Goal: Task Accomplishment & Management: Manage account settings

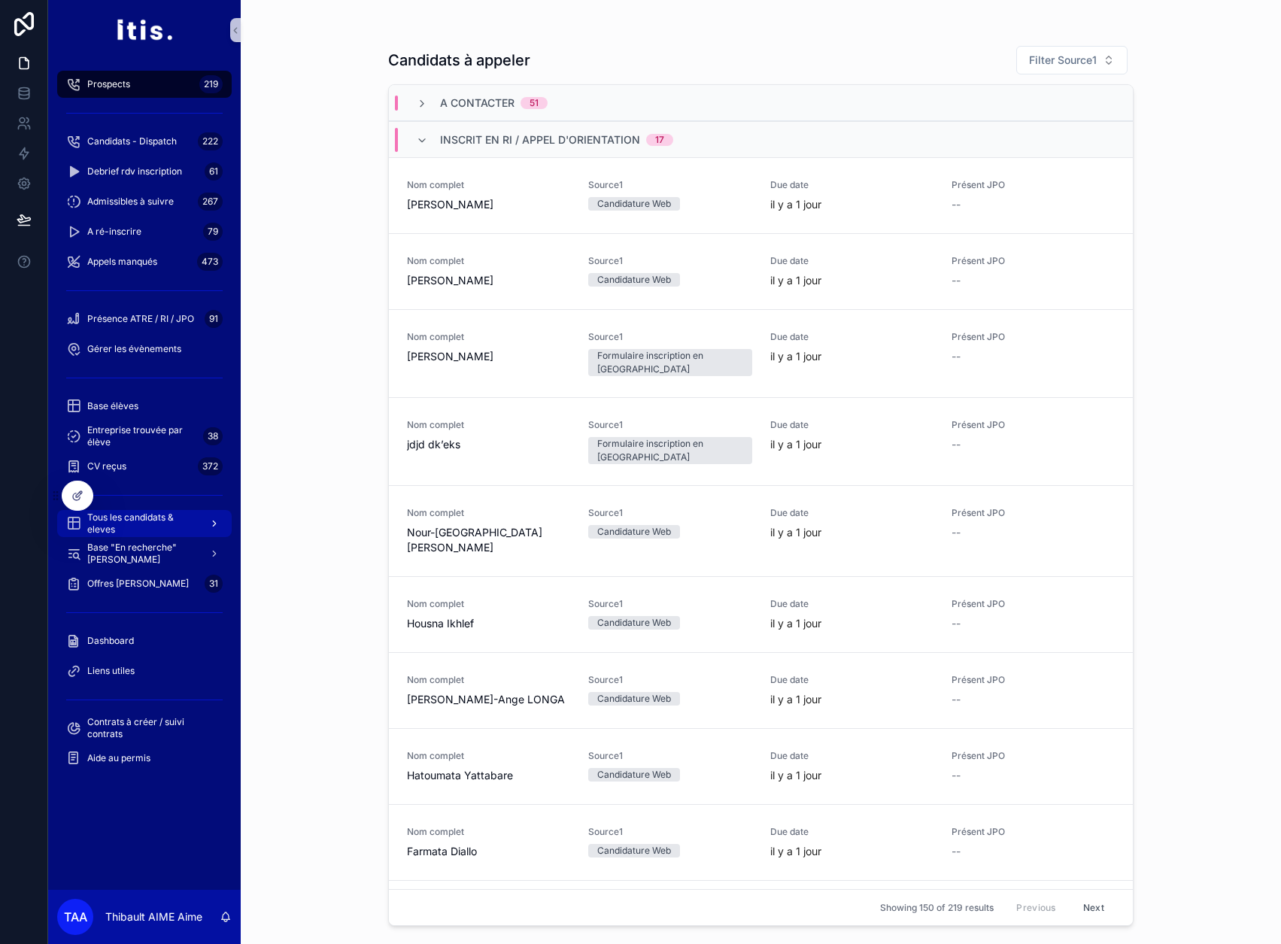
click at [145, 516] on span "Tous les candidats & eleves" at bounding box center [142, 523] width 110 height 24
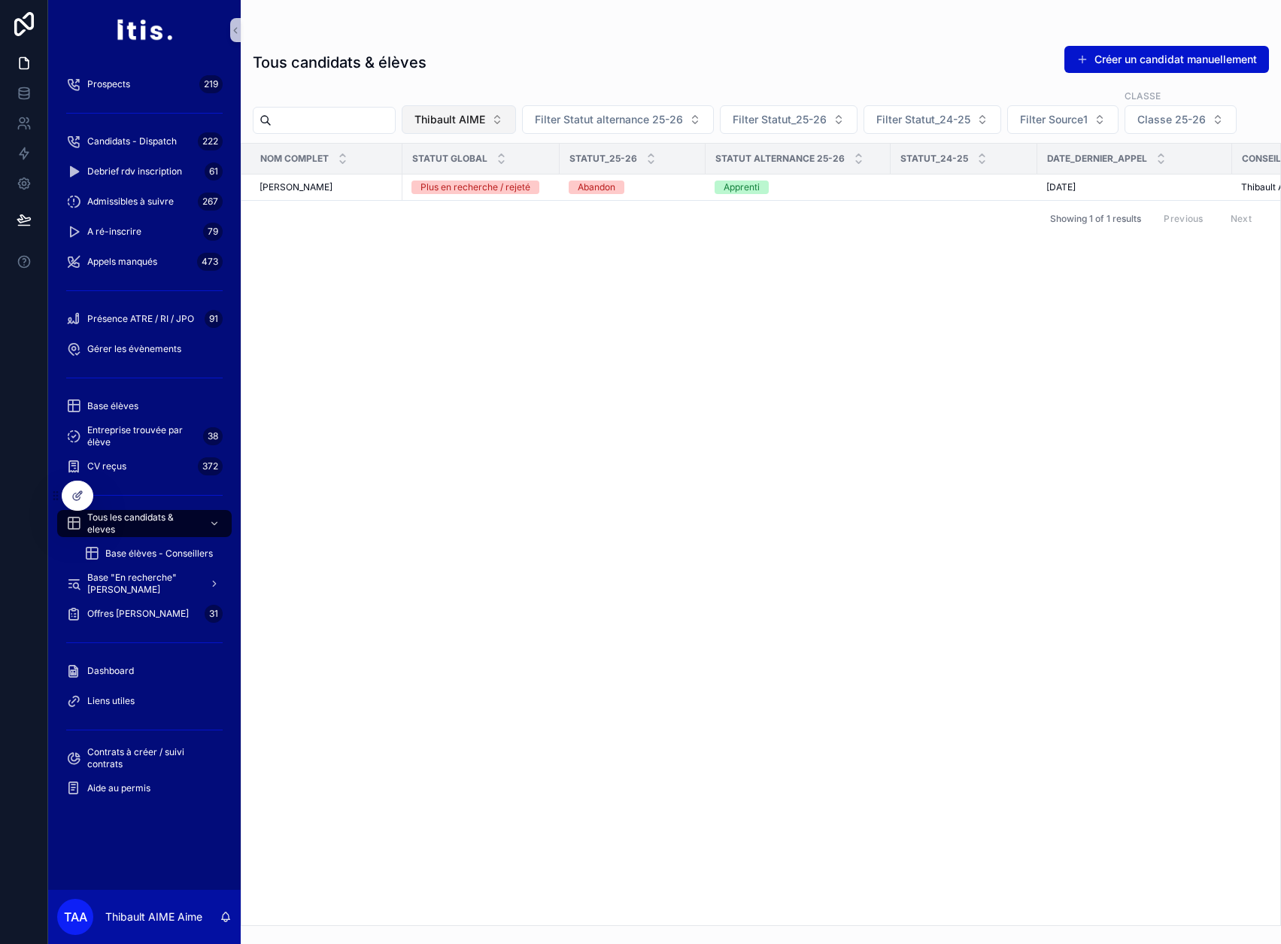
click at [516, 126] on button "Thibault AIME" at bounding box center [459, 119] width 114 height 29
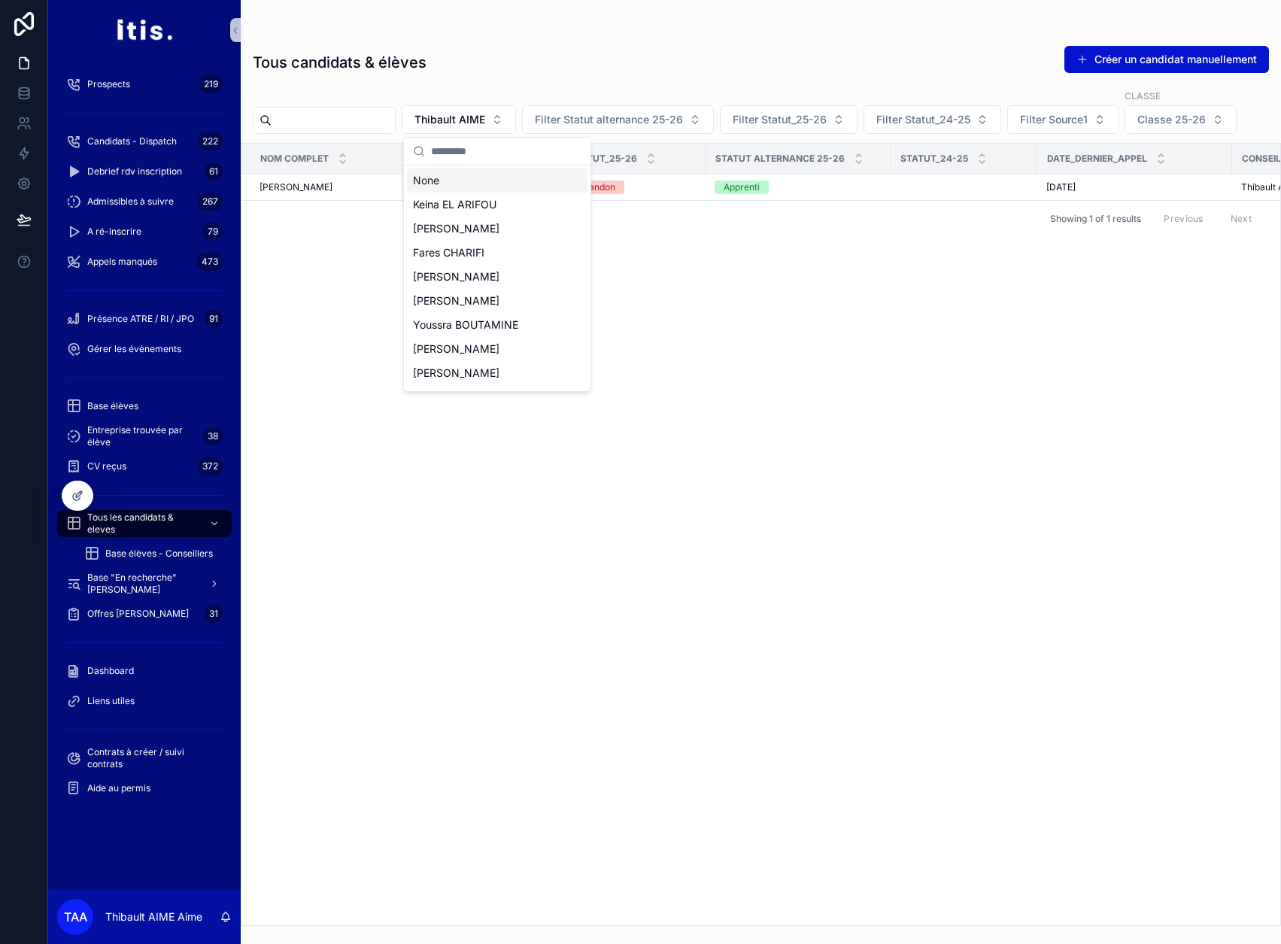
click at [521, 178] on div "None" at bounding box center [497, 180] width 181 height 24
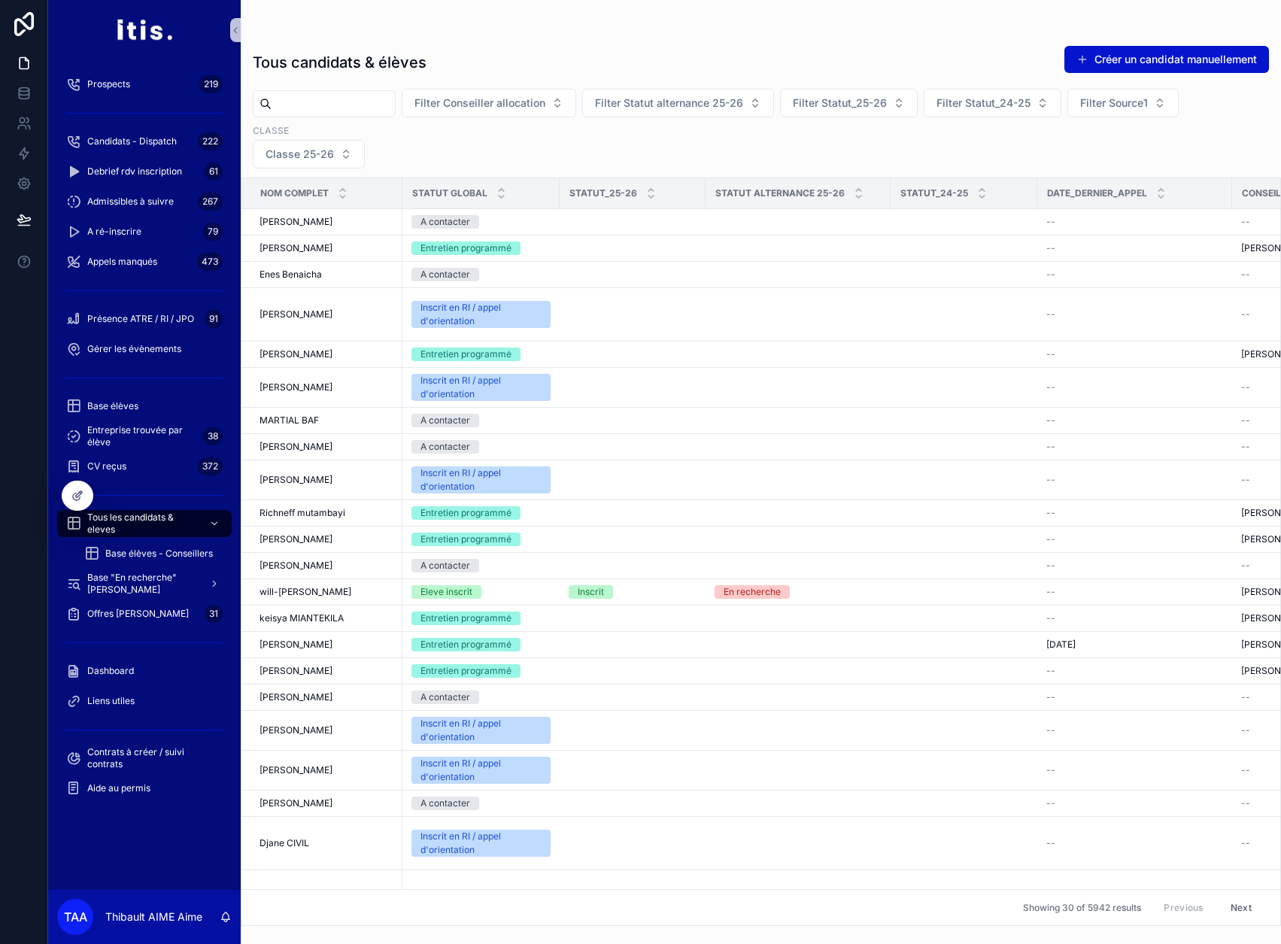
click at [381, 109] on input "scrollable content" at bounding box center [333, 103] width 123 height 21
type input "*****"
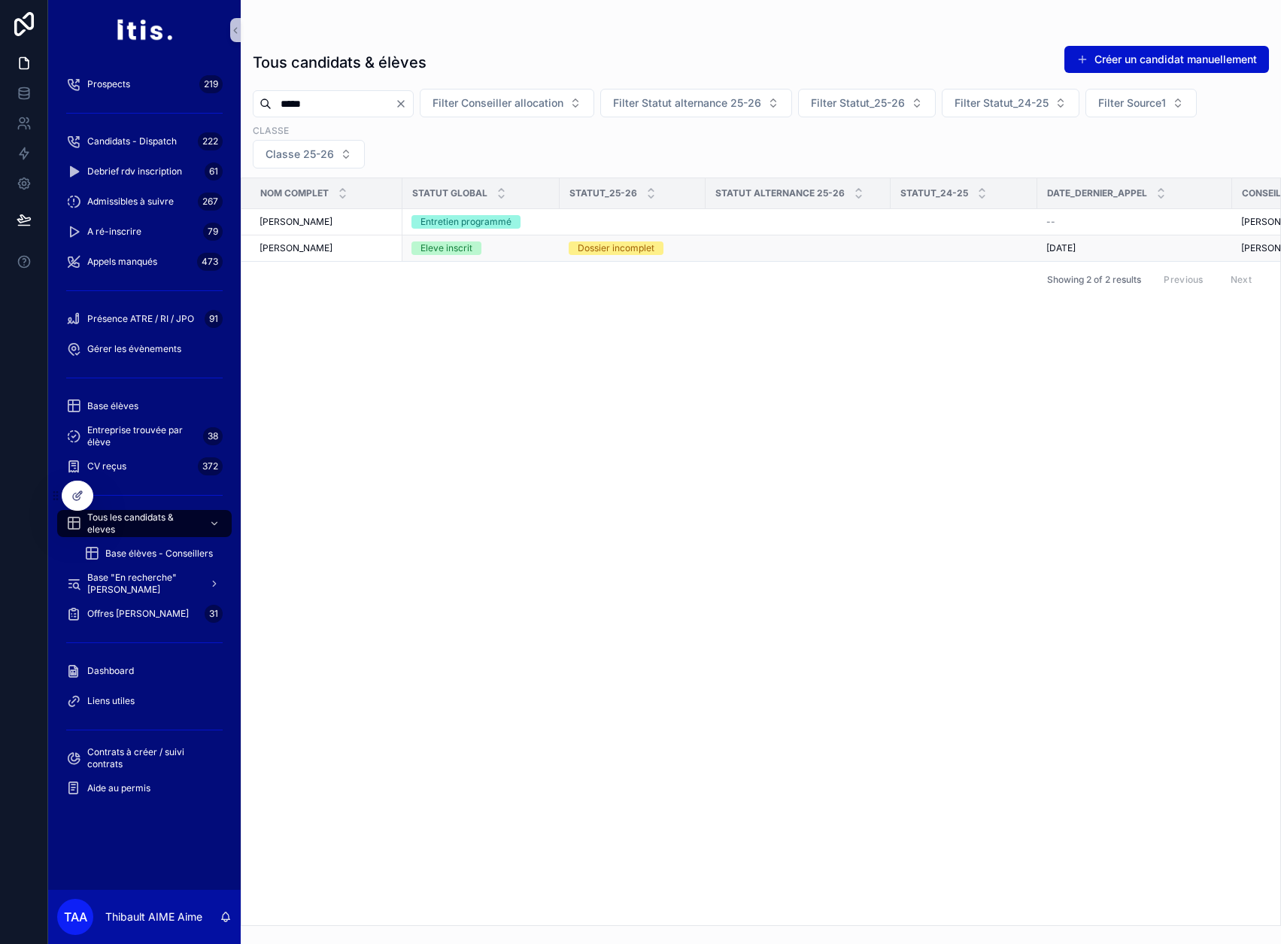
click at [318, 248] on div "[PERSON_NAME] [PERSON_NAME]" at bounding box center [326, 248] width 134 height 12
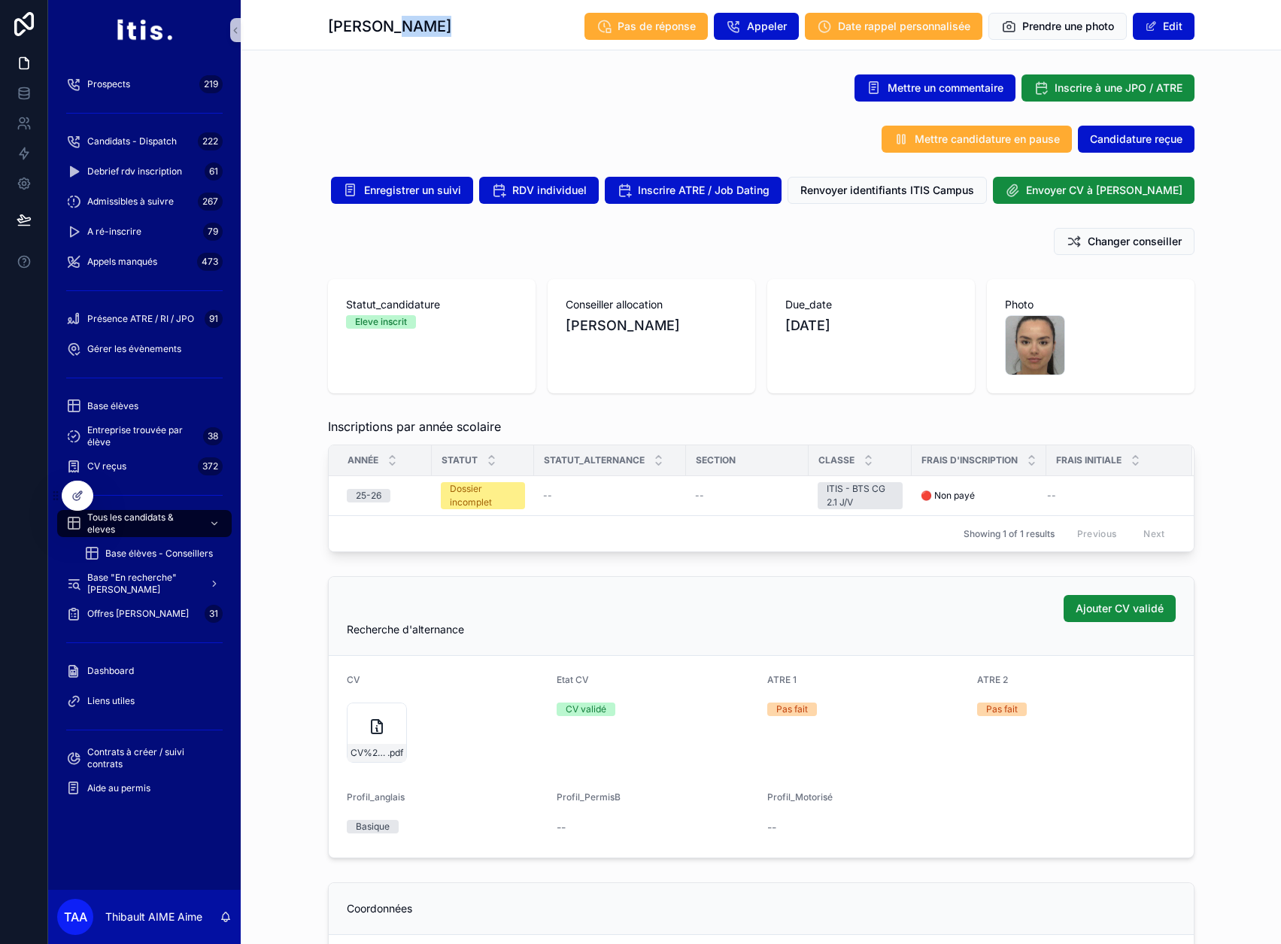
drag, startPoint x: 423, startPoint y: 26, endPoint x: 383, endPoint y: 32, distance: 41.0
click at [383, 32] on div "[PERSON_NAME] Pas de réponse Appeler Date rappel personnalisée Prendre une phot…" at bounding box center [761, 26] width 866 height 29
copy h1 "SAIDI"
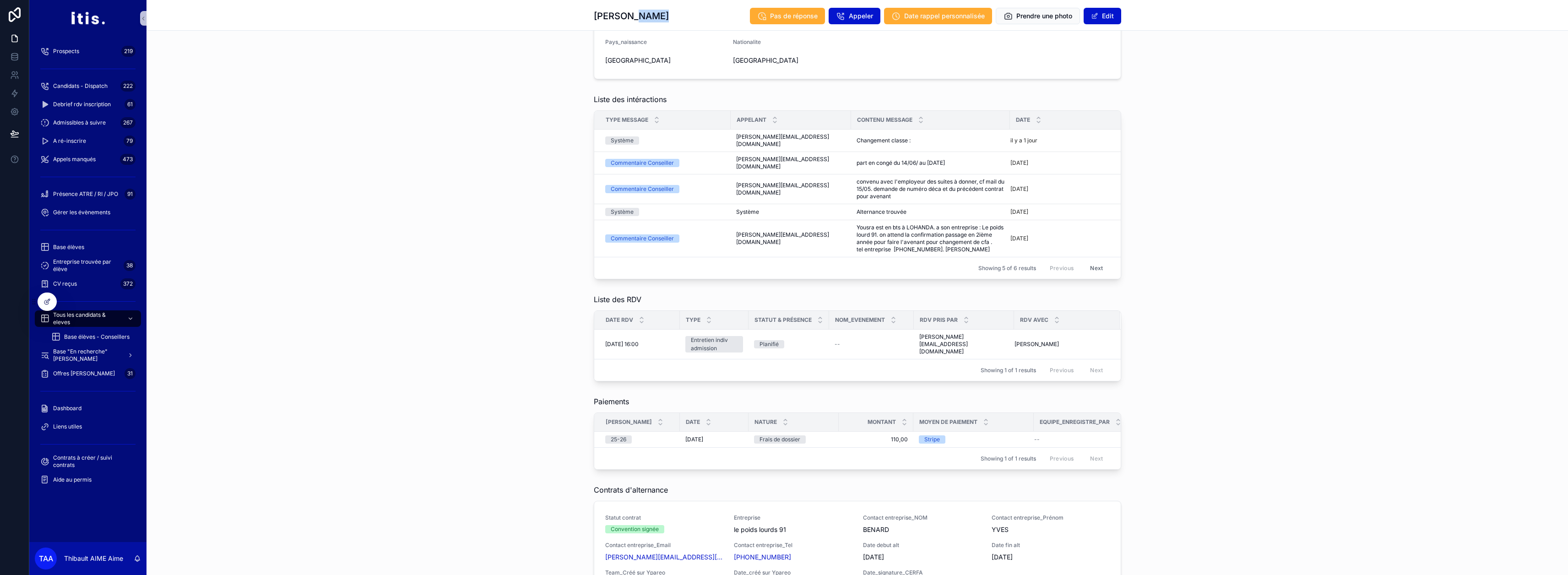
scroll to position [641, 0]
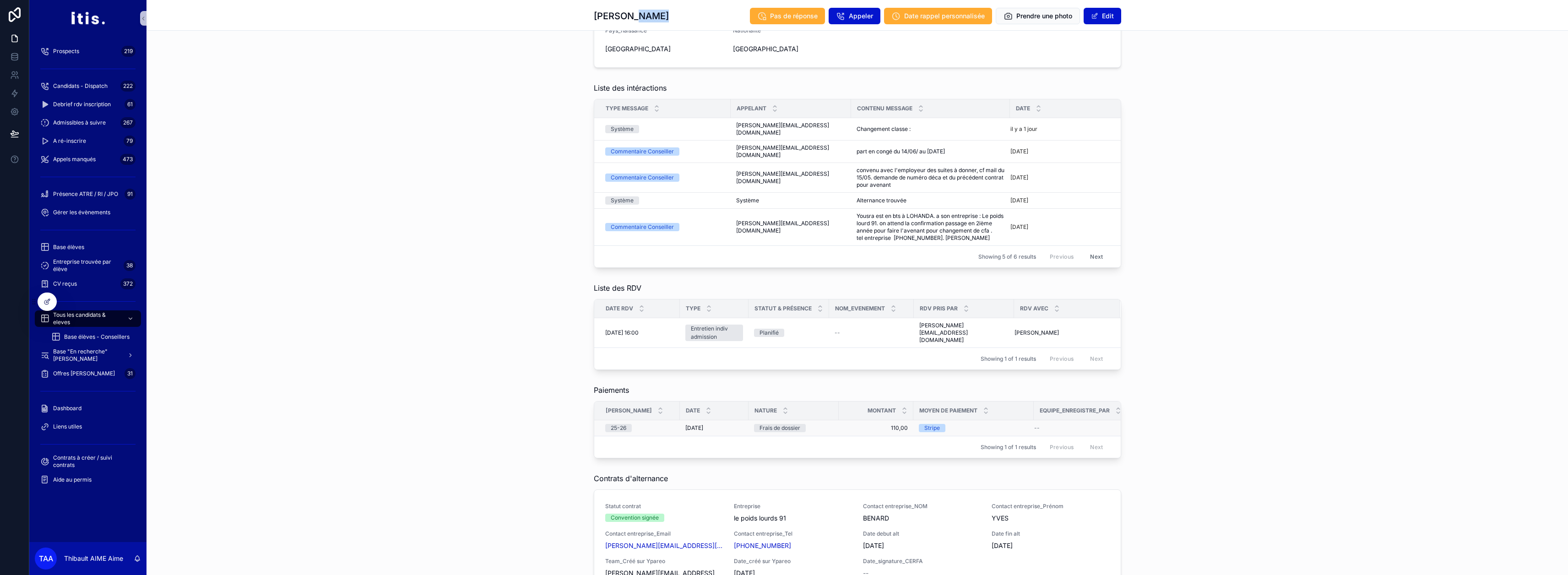
click at [779, 423] on div "Frais de dossier" at bounding box center [794, 428] width 79 height 9
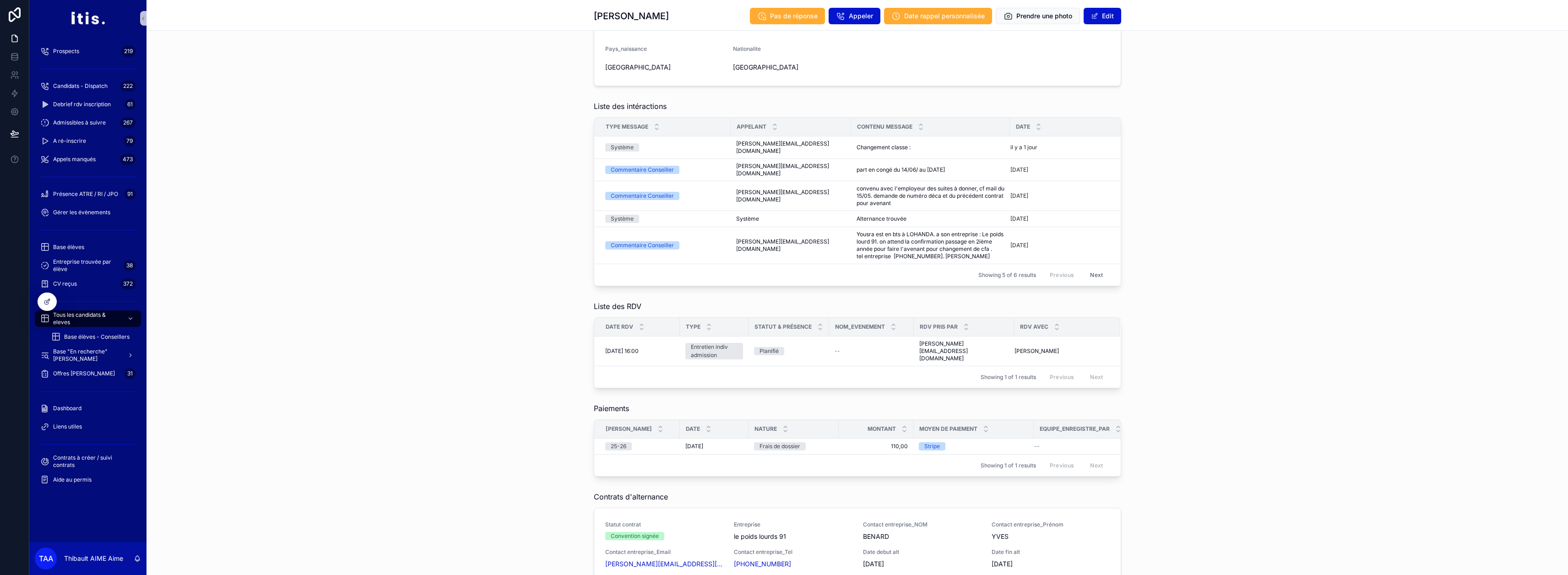
scroll to position [641, 0]
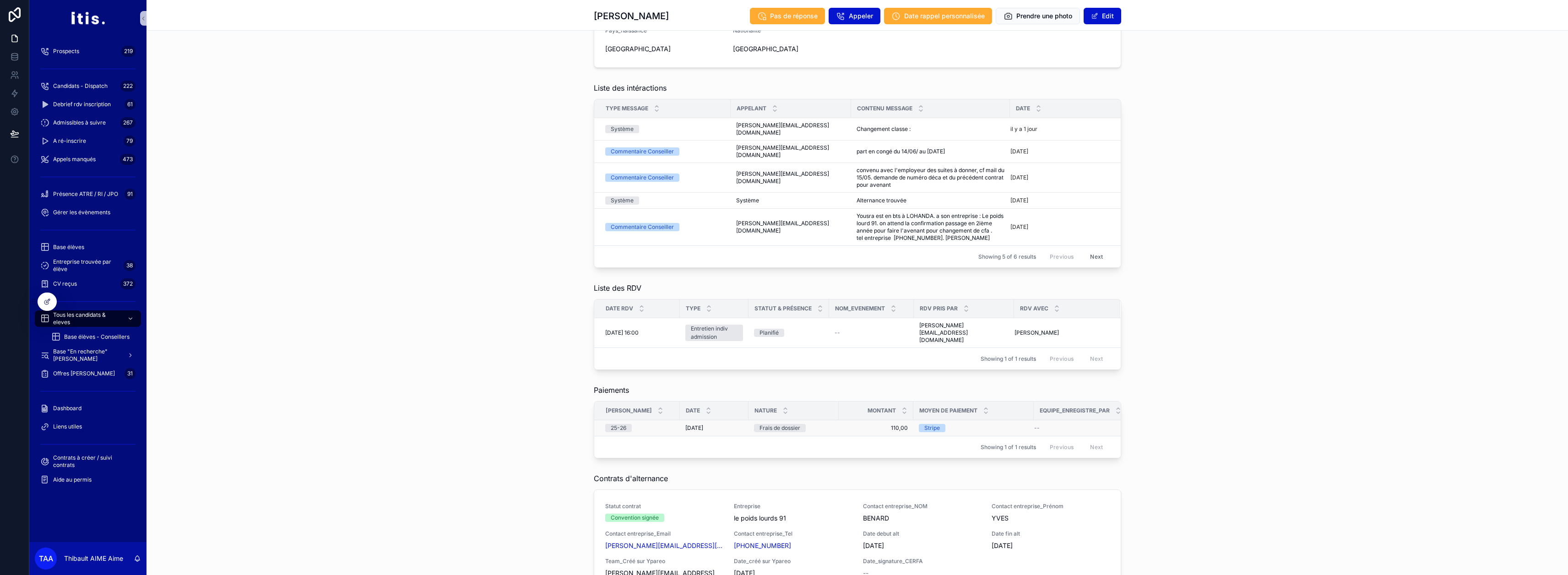
click at [726, 426] on div "[DATE] [DATE]" at bounding box center [714, 428] width 58 height 7
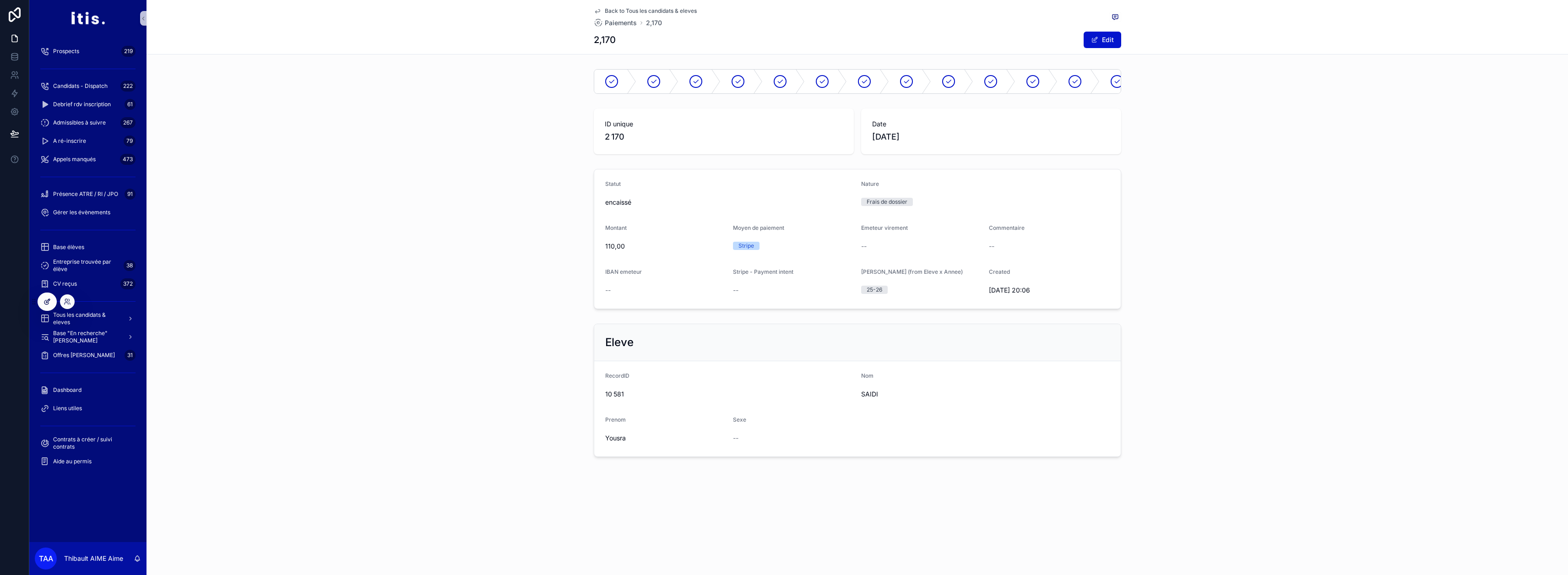
click at [47, 300] on icon at bounding box center [47, 302] width 7 height 7
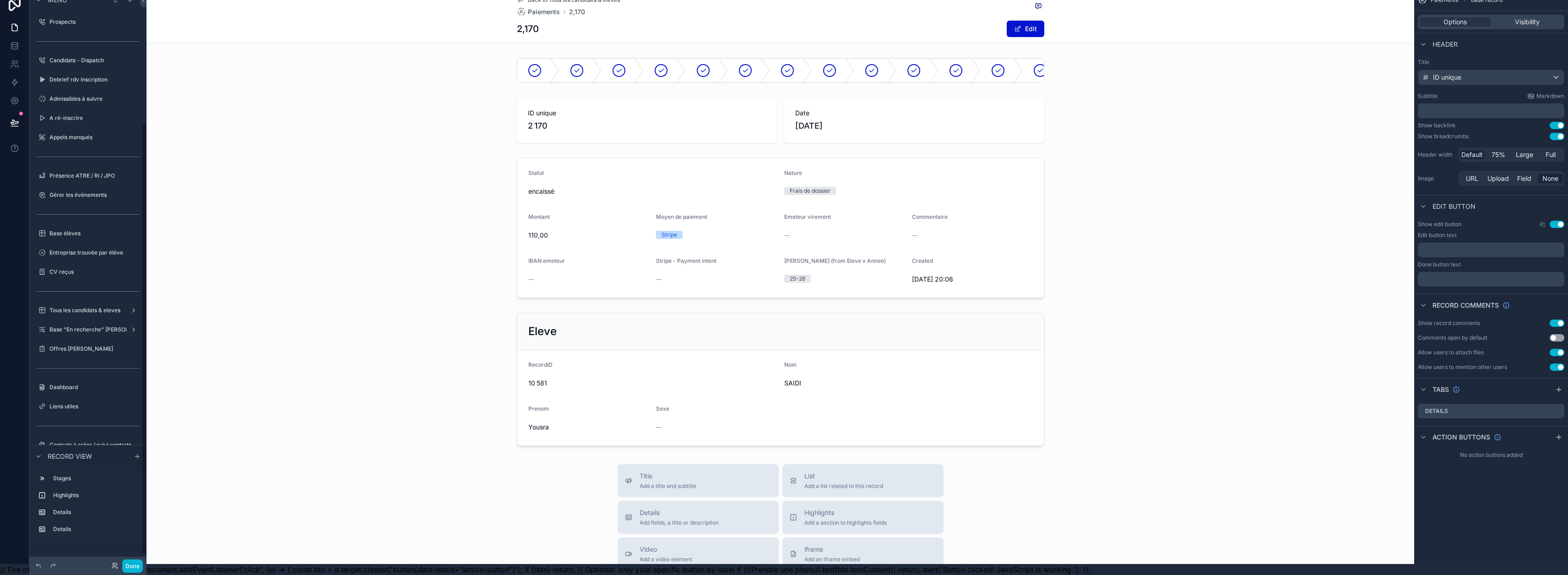
scroll to position [175, 0]
click at [565, 322] on div "scrollable content" at bounding box center [780, 379] width 1268 height 141
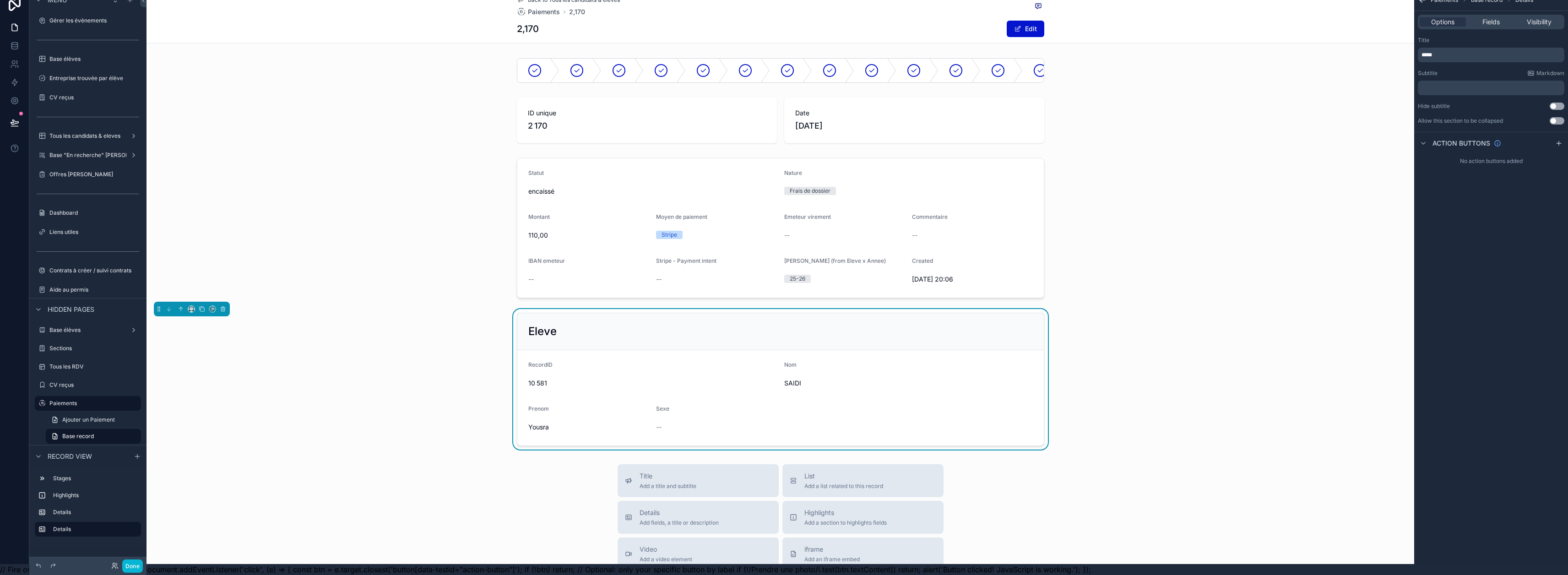
click at [708, 388] on div "10 581" at bounding box center [653, 383] width 248 height 15
click at [779, 19] on span "Fields" at bounding box center [1491, 22] width 18 height 9
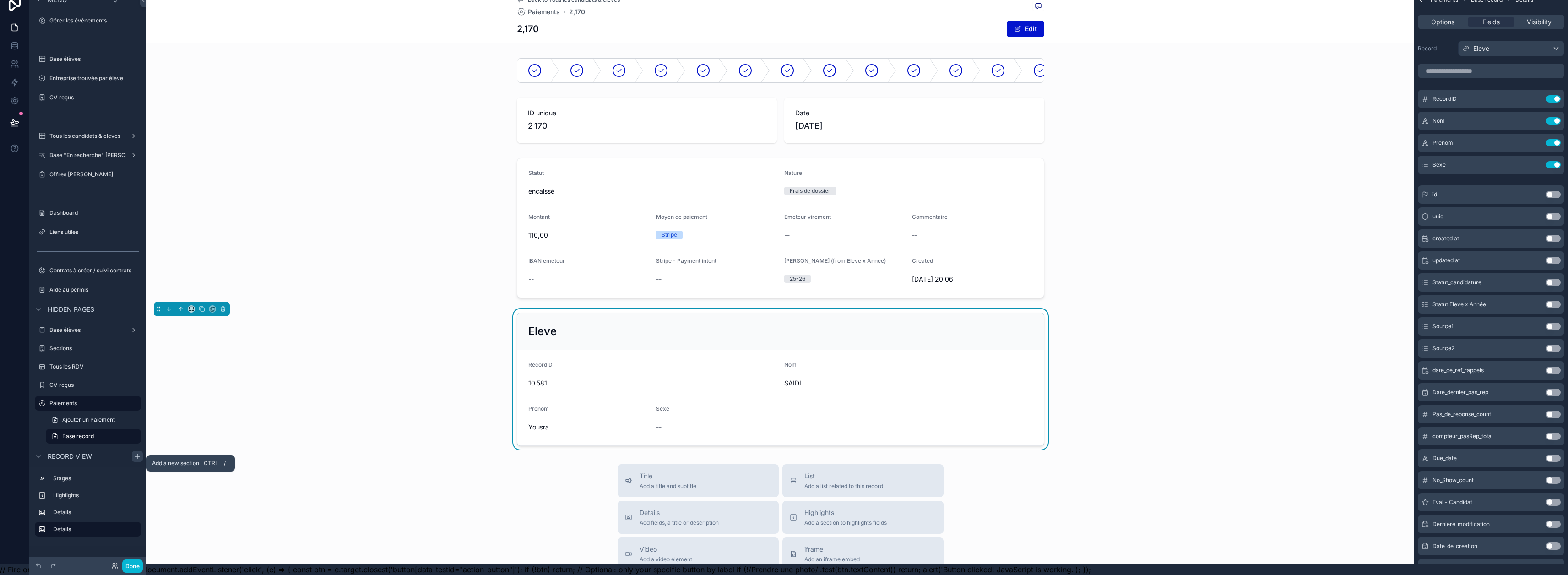
click at [136, 459] on icon "scrollable content" at bounding box center [138, 456] width 7 height 7
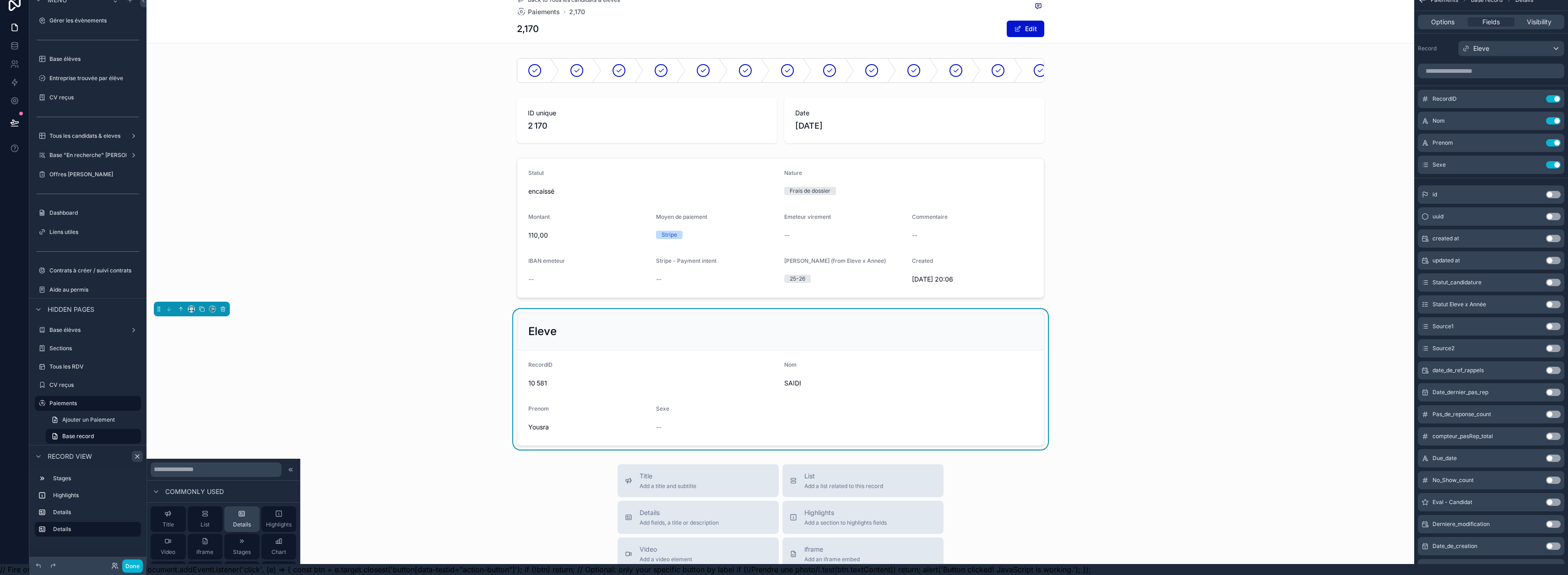
click at [241, 521] on span "Details" at bounding box center [242, 524] width 18 height 7
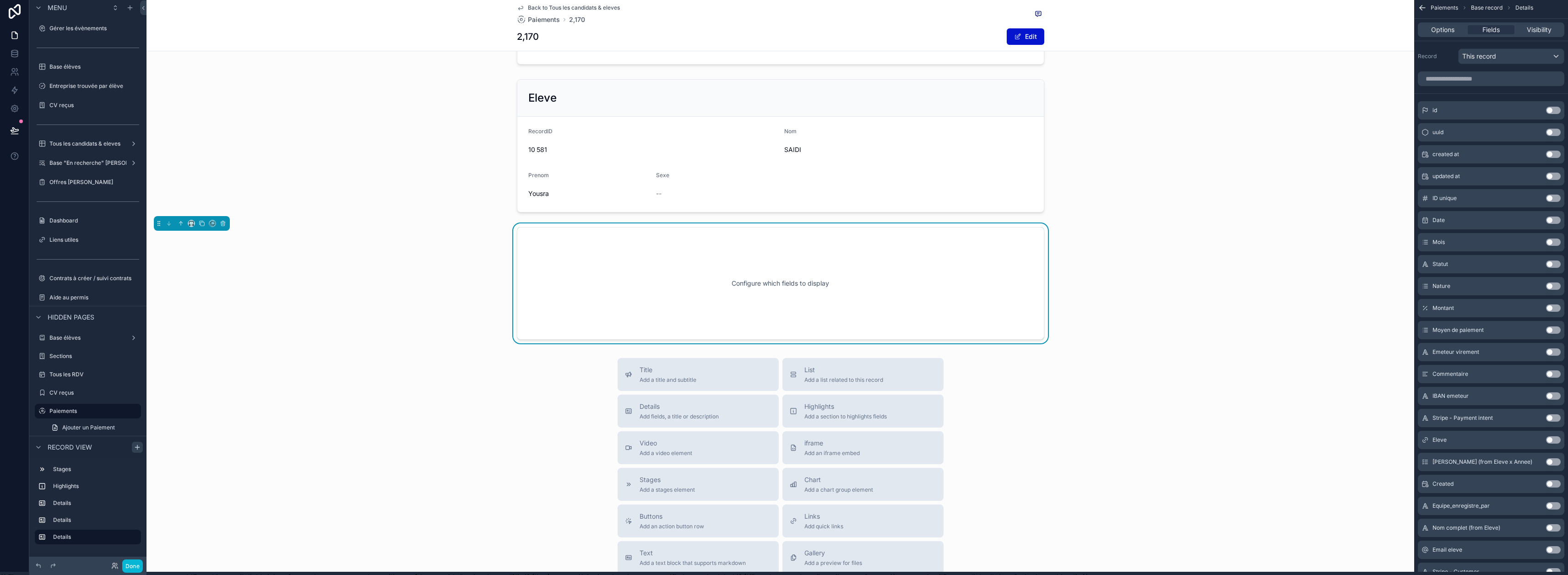
scroll to position [244, 0]
click at [779, 54] on div "This record" at bounding box center [1511, 56] width 105 height 15
click at [779, 56] on div "scrollable content" at bounding box center [784, 287] width 1568 height 575
click at [779, 55] on span "This record" at bounding box center [1479, 56] width 34 height 9
click at [779, 60] on div "scrollable content" at bounding box center [784, 287] width 1568 height 575
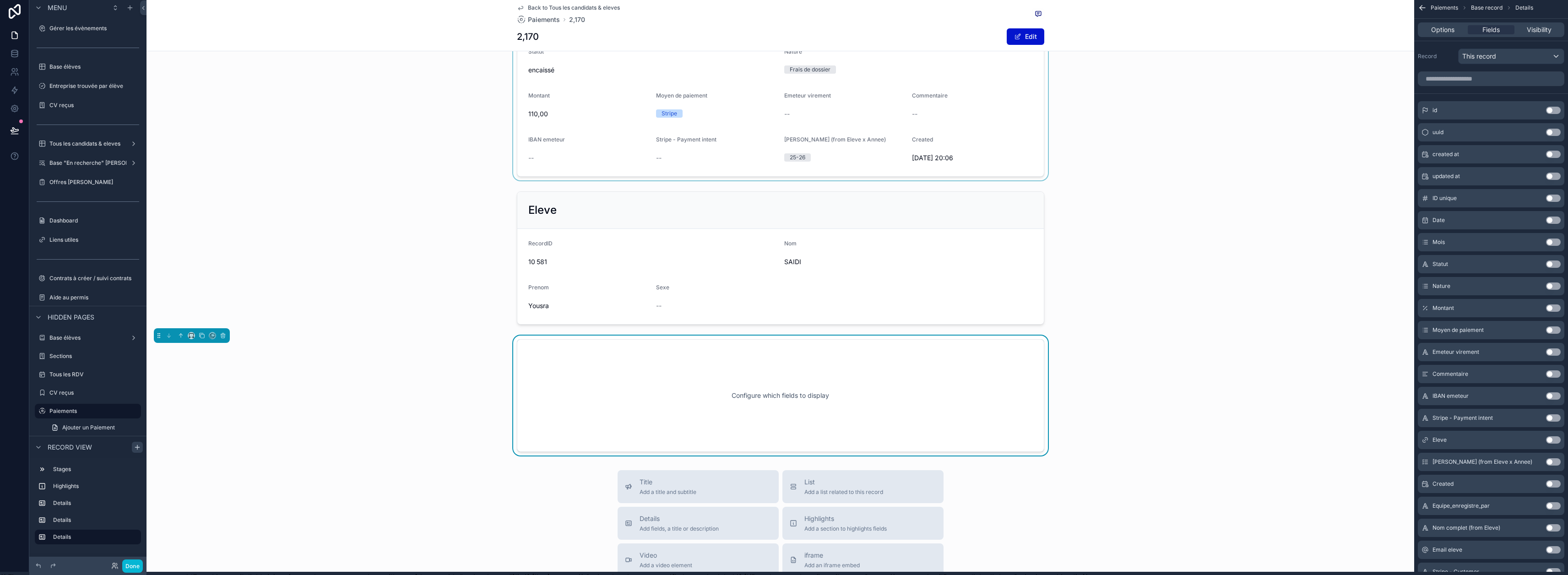
scroll to position [61, 0]
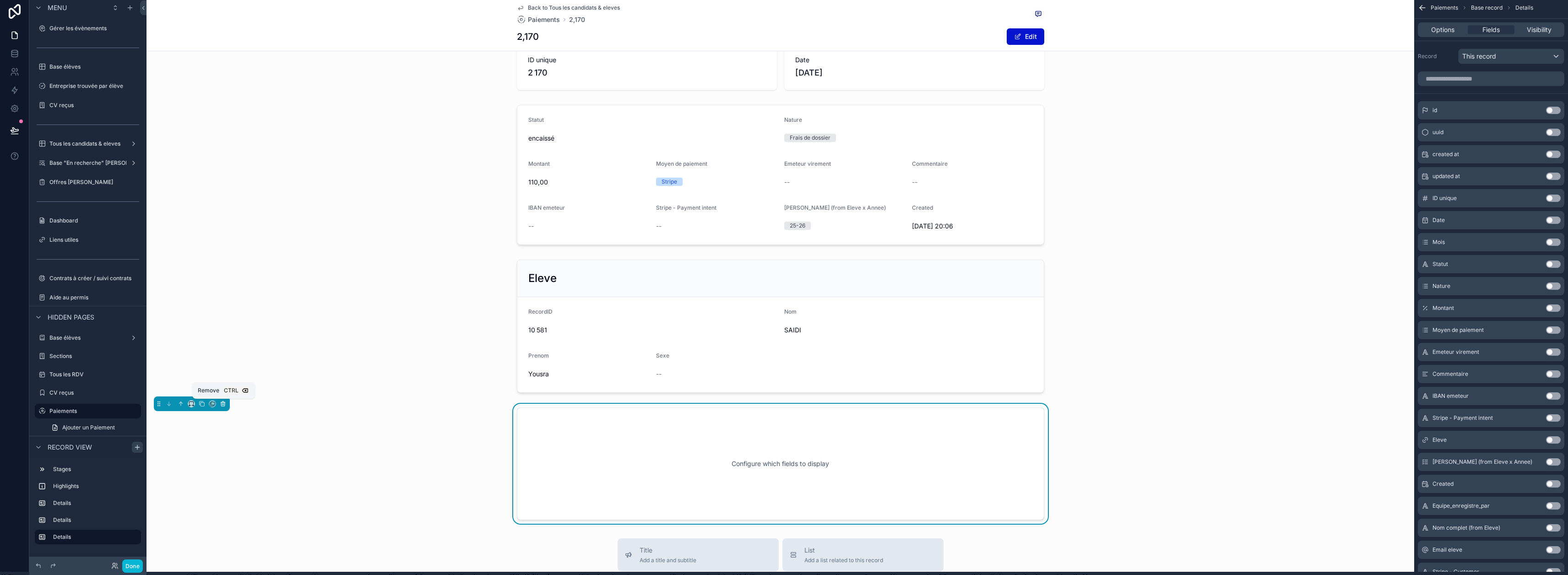
click at [225, 406] on icon "scrollable content" at bounding box center [223, 404] width 4 height 4
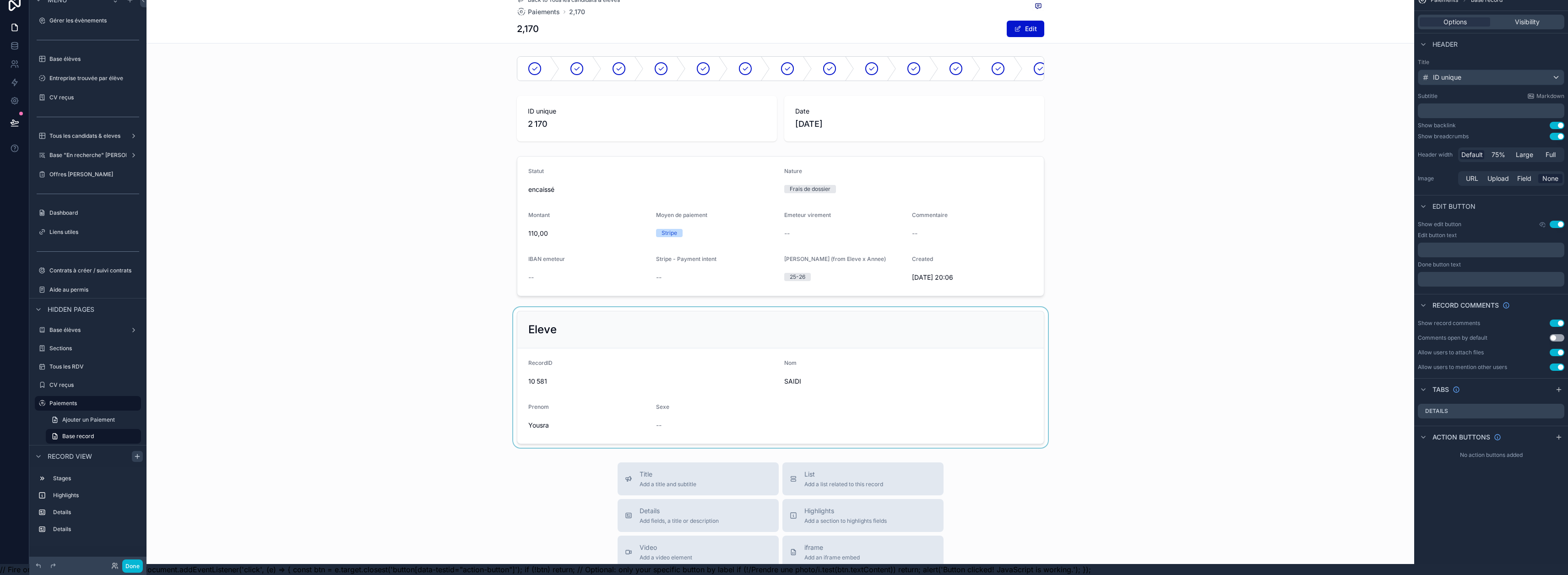
scroll to position [0, 0]
click at [68, 400] on label "Paiements" at bounding box center [86, 403] width 73 height 7
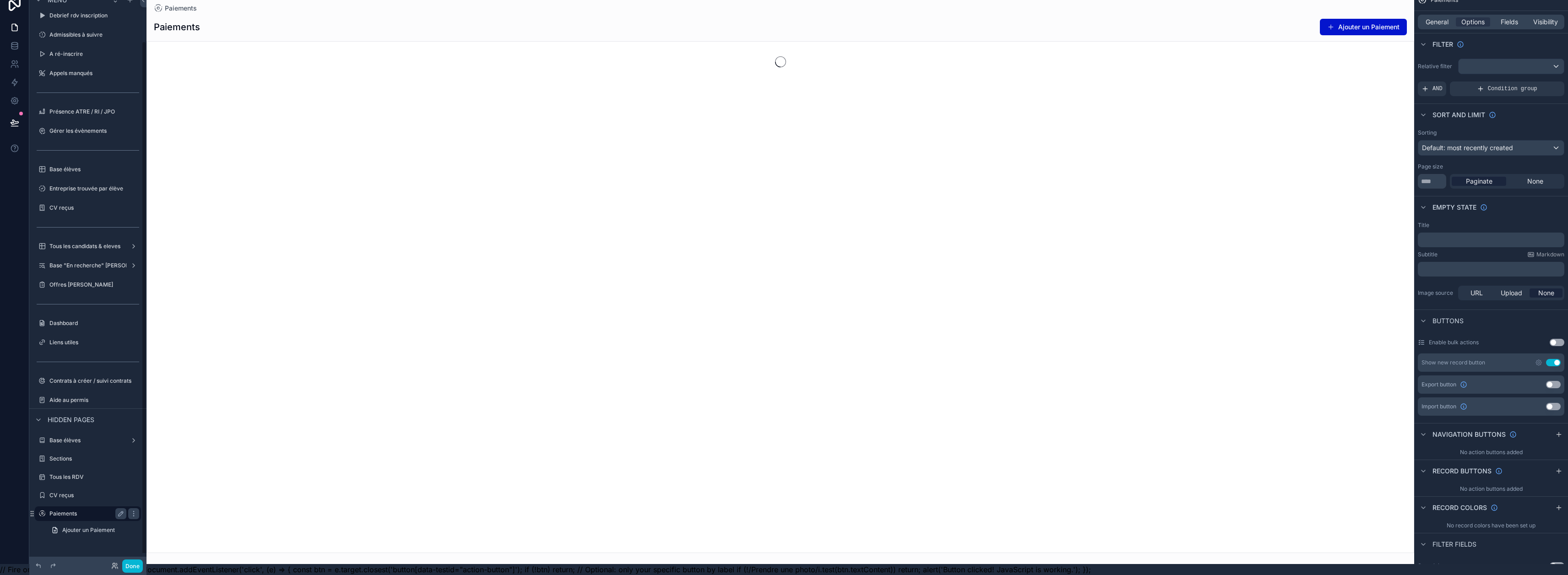
scroll to position [57, 0]
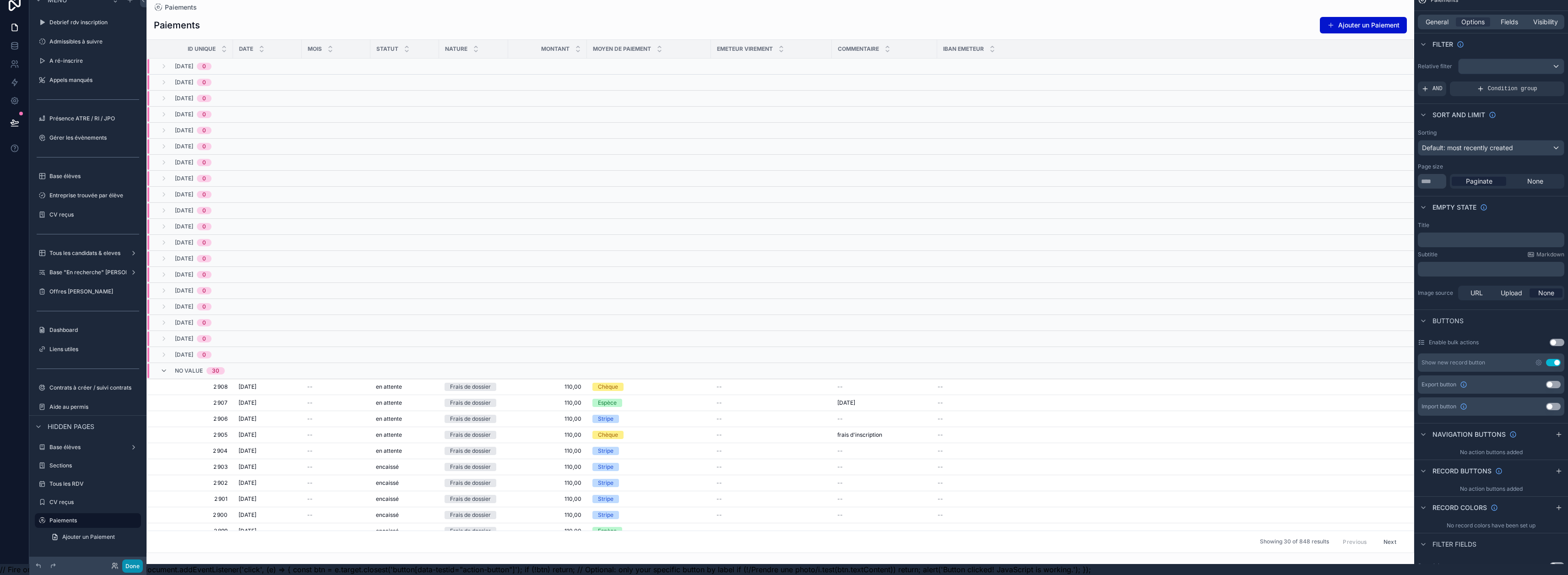
click at [131, 566] on button "Done" at bounding box center [133, 566] width 21 height 13
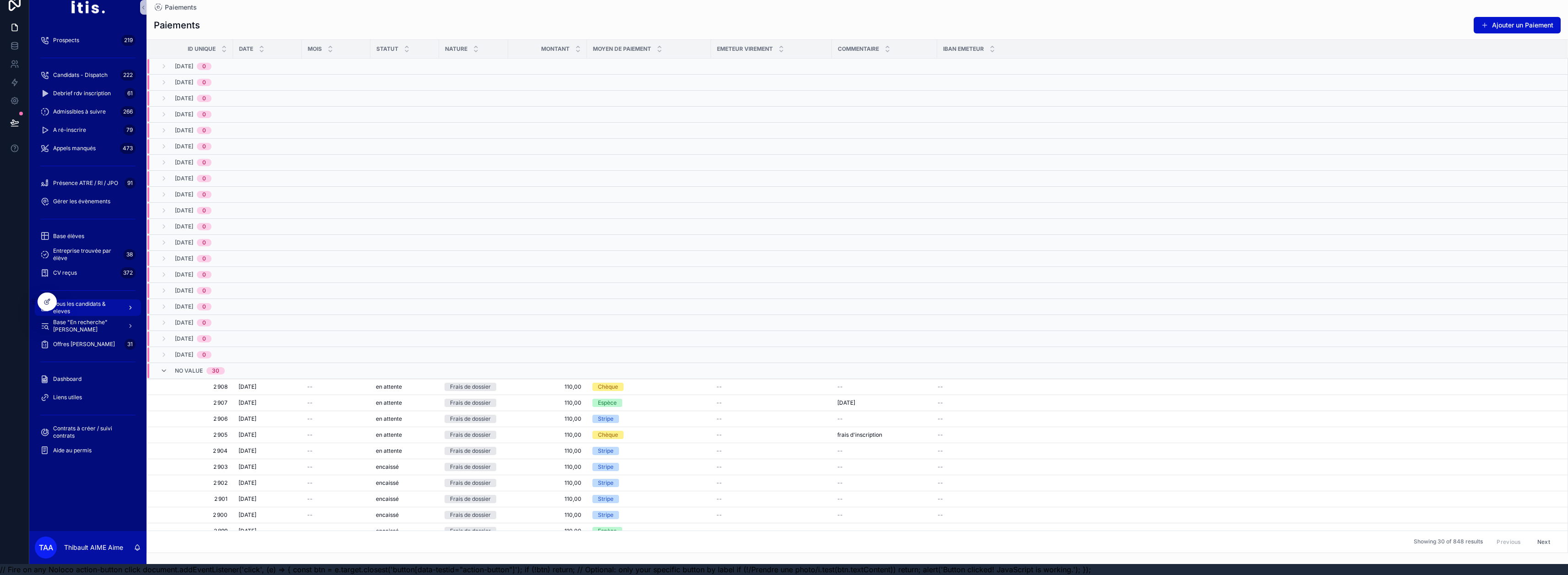
click at [89, 300] on span "Tous les candidats & eleves" at bounding box center [86, 307] width 67 height 15
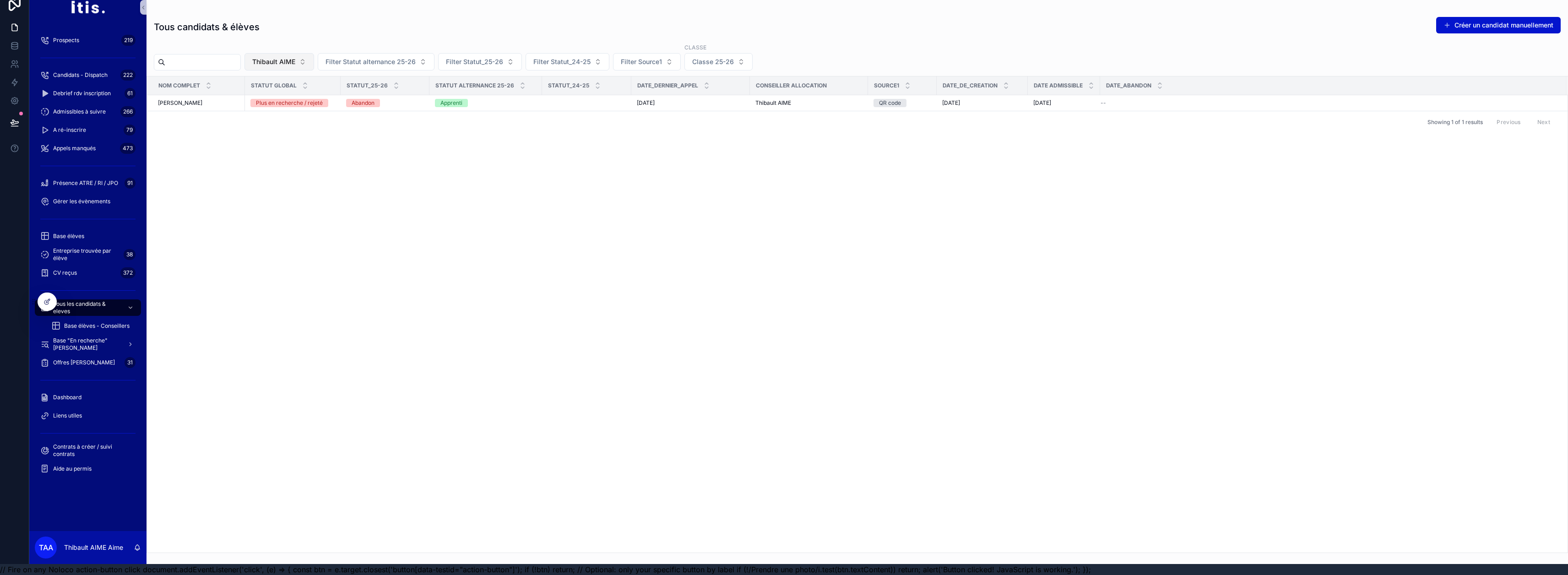
click at [295, 57] on span "Thibault AIME" at bounding box center [273, 61] width 43 height 9
click at [301, 92] on div "None" at bounding box center [303, 92] width 110 height 15
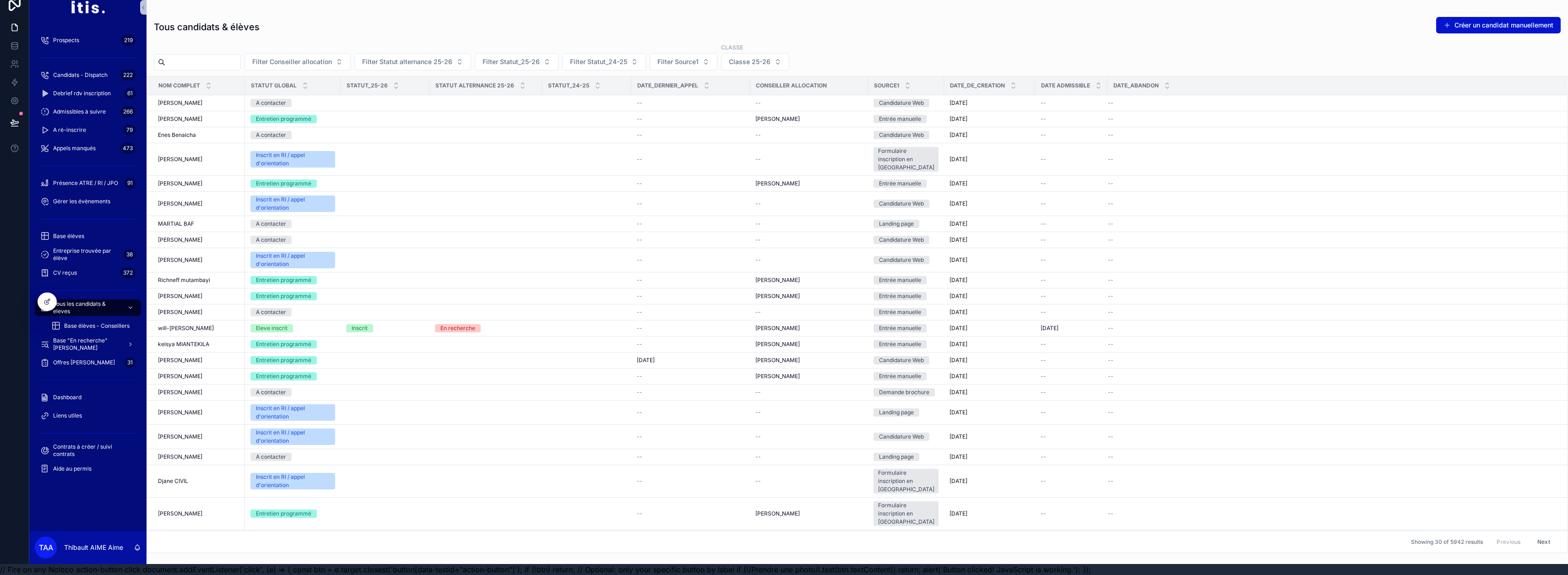
click at [234, 58] on input "scrollable content" at bounding box center [203, 62] width 75 height 13
paste input "*****"
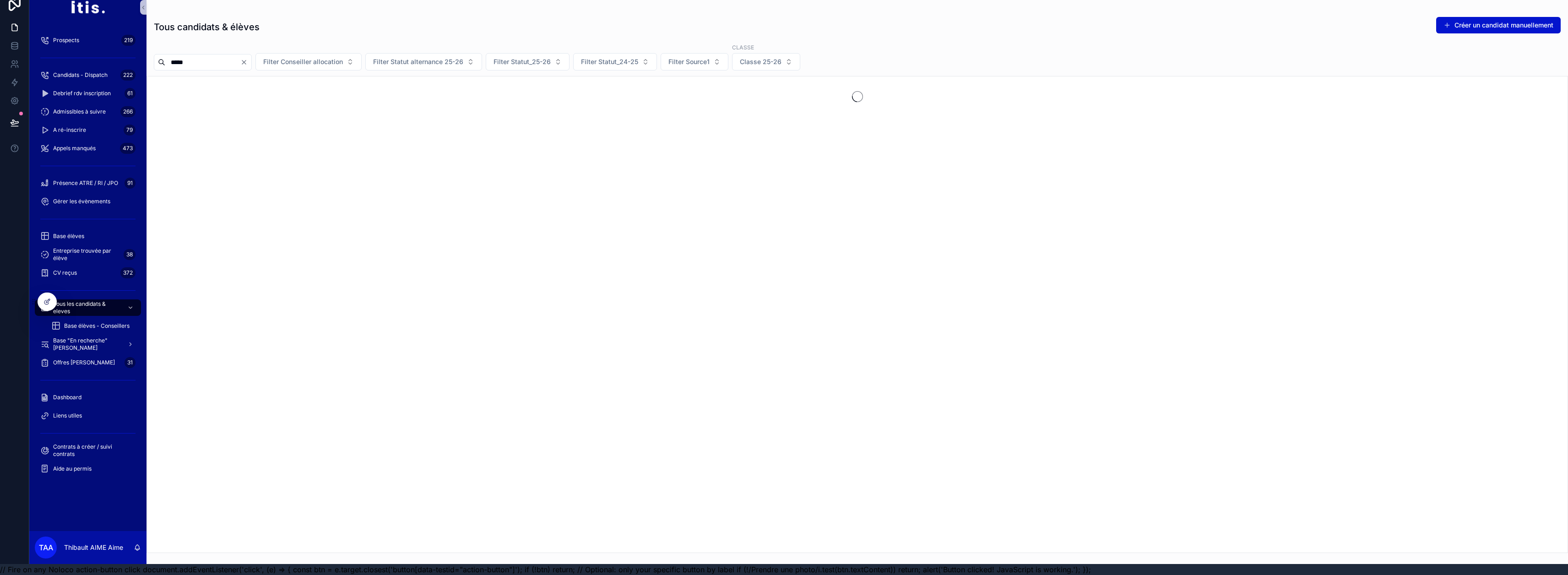
type input "*****"
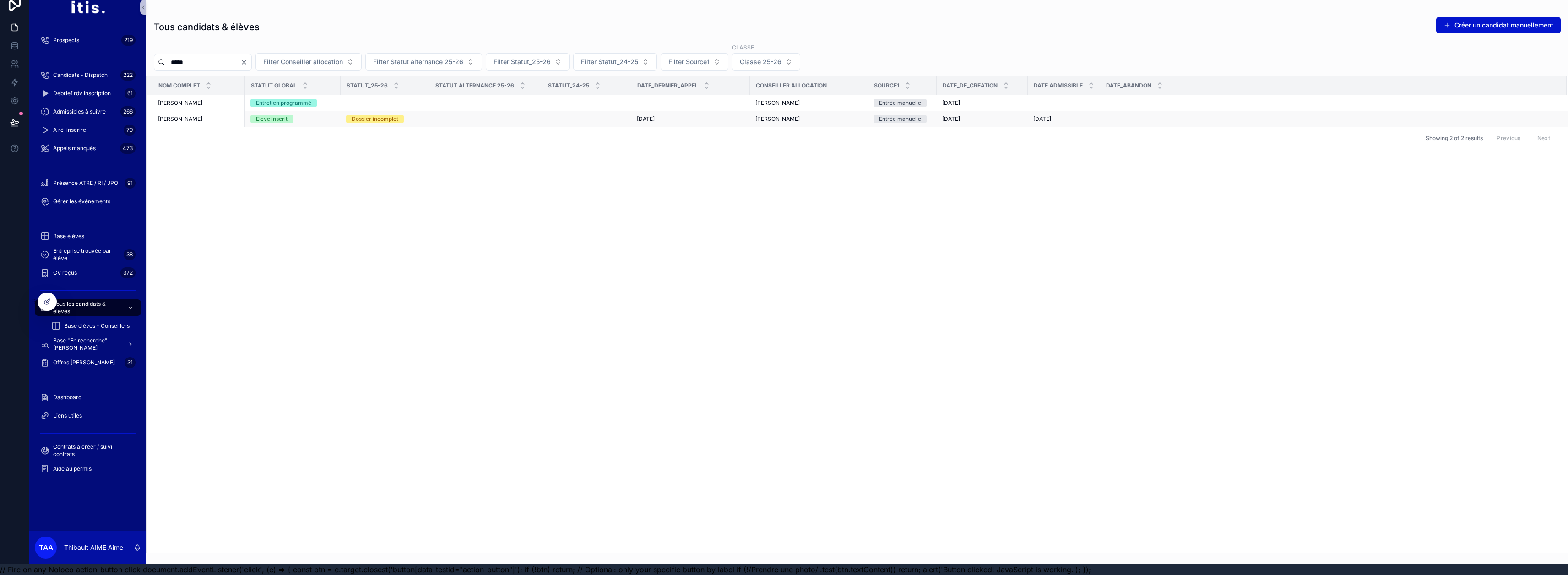
click at [226, 116] on div "[PERSON_NAME] [PERSON_NAME]" at bounding box center [198, 119] width 82 height 7
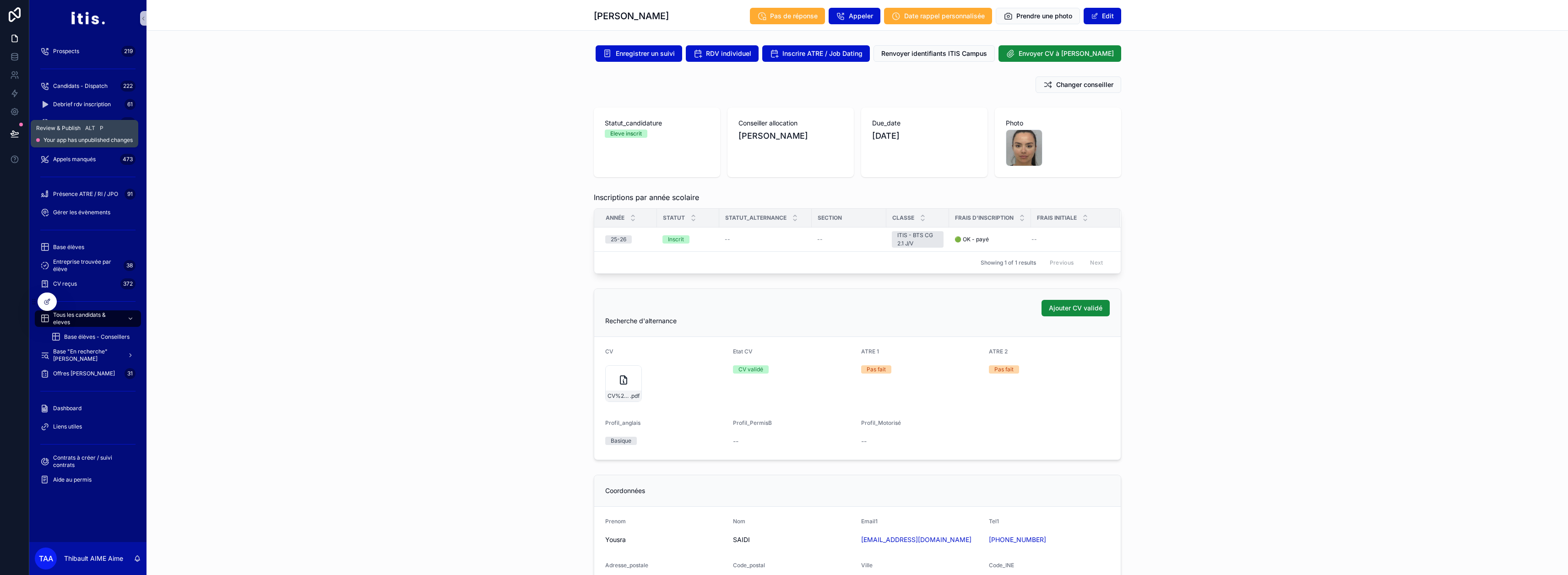
click at [16, 127] on button at bounding box center [15, 134] width 20 height 26
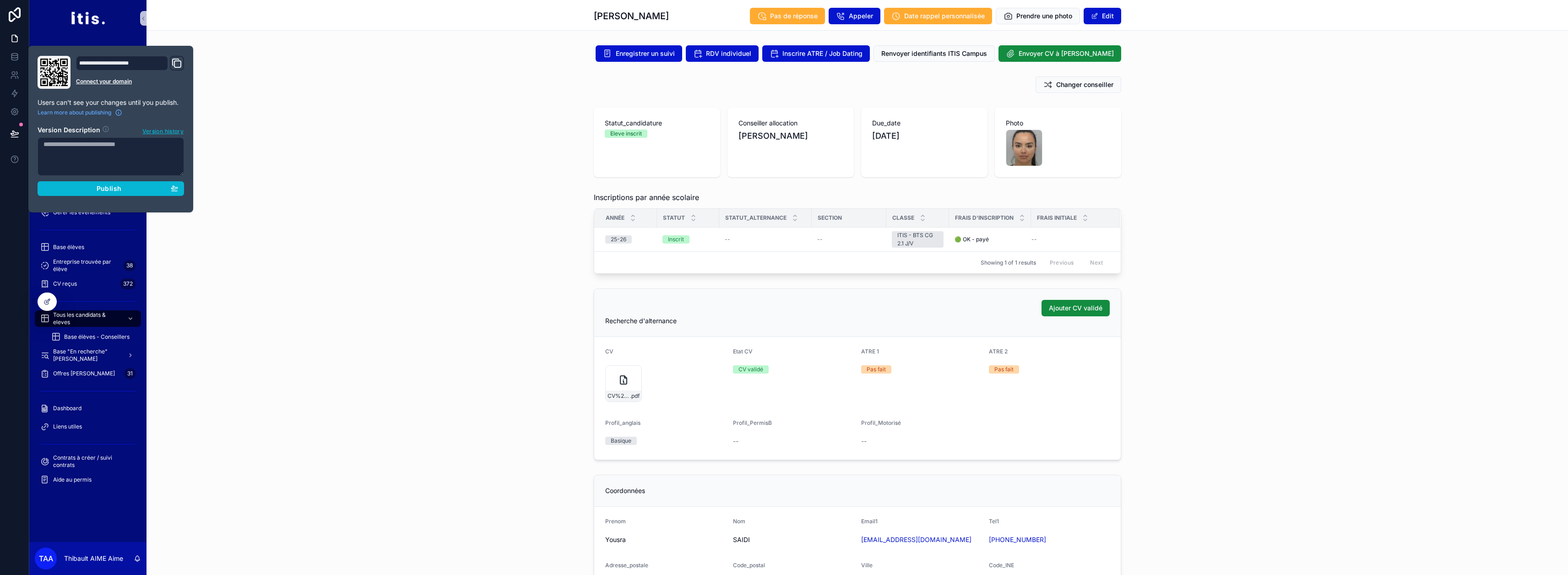
click at [289, 191] on div "Inscriptions par année scolaire Année Statut Statut_alternance Section Classe F…" at bounding box center [857, 232] width 1421 height 89
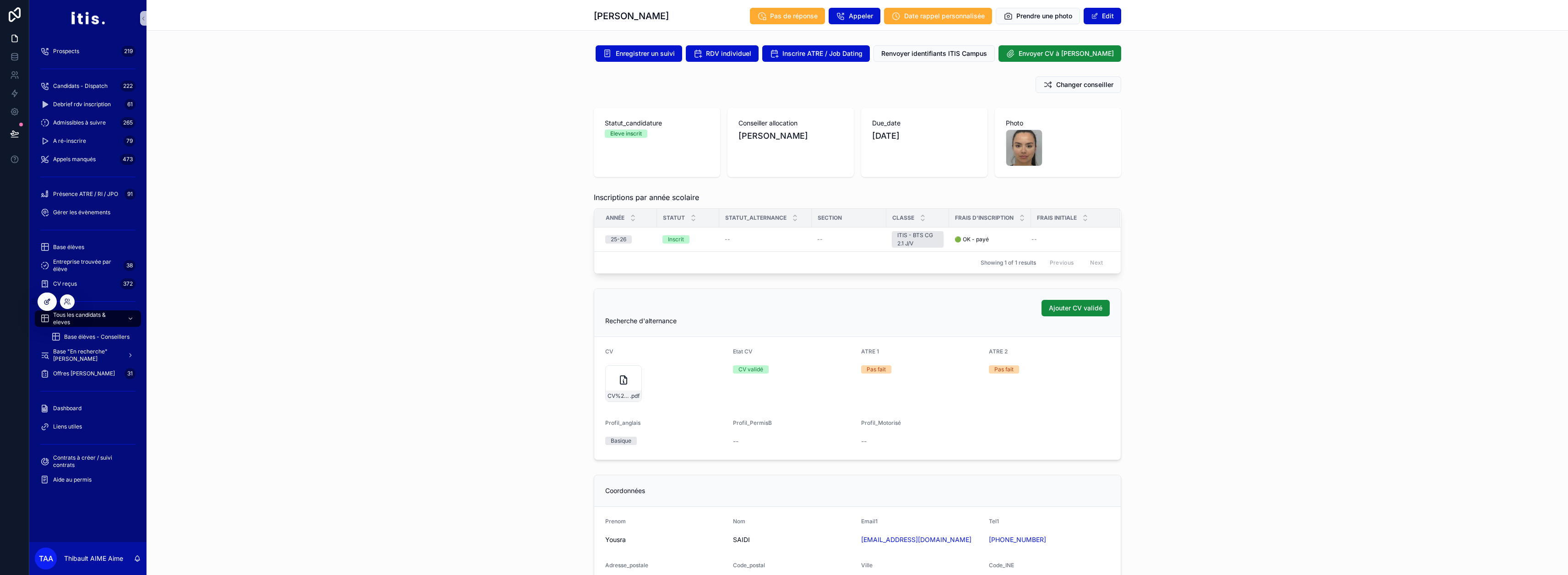
click at [52, 306] on div at bounding box center [47, 301] width 18 height 18
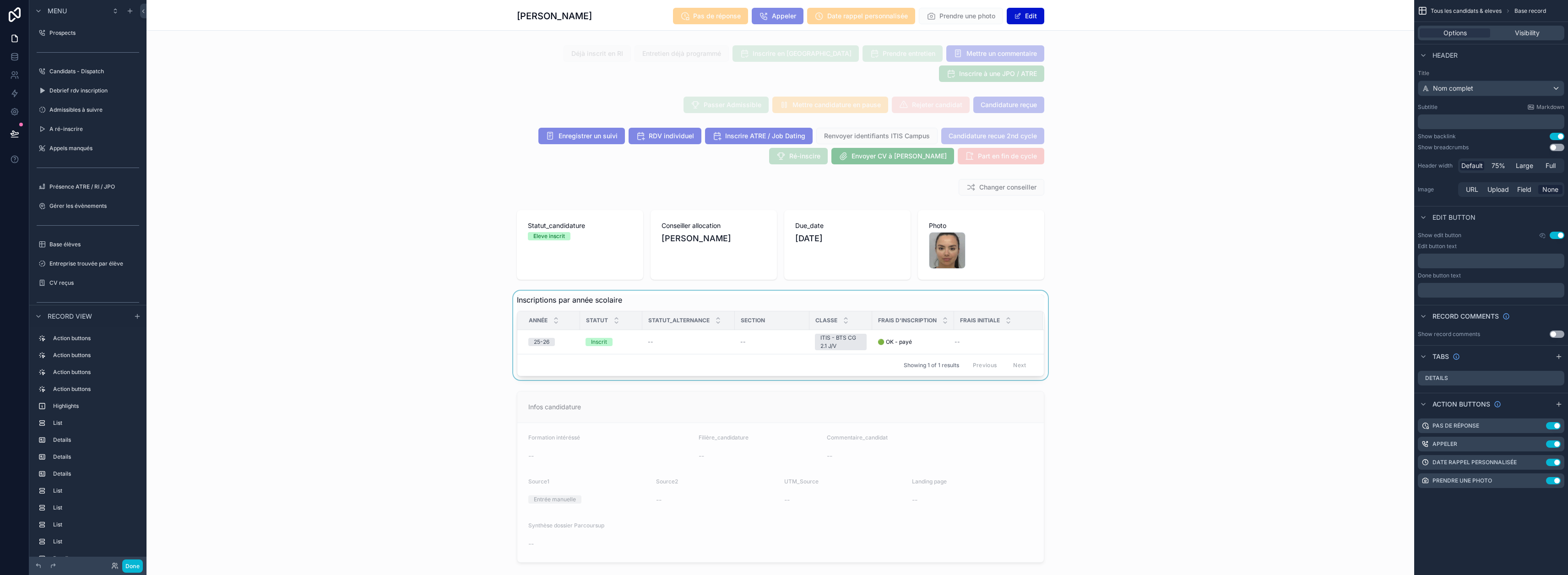
click at [600, 337] on div "scrollable content" at bounding box center [780, 335] width 1268 height 89
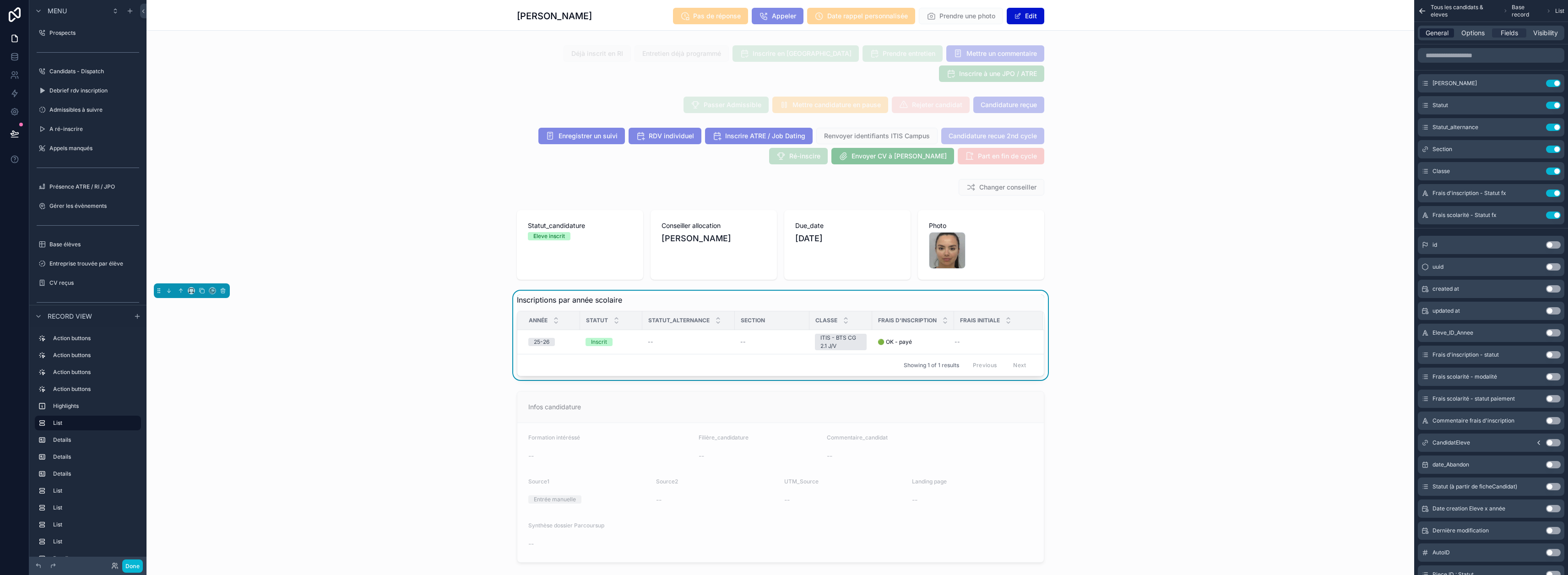
click at [779, 36] on span "General" at bounding box center [1437, 33] width 23 height 9
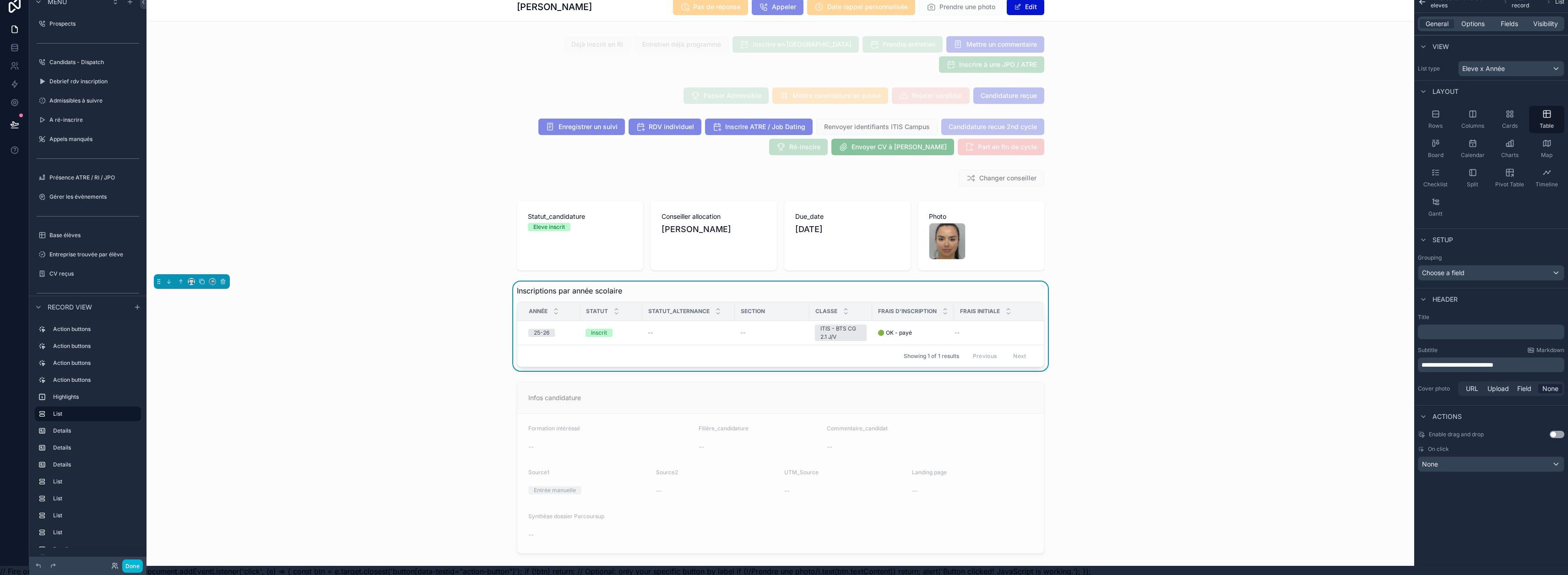
scroll to position [18, 0]
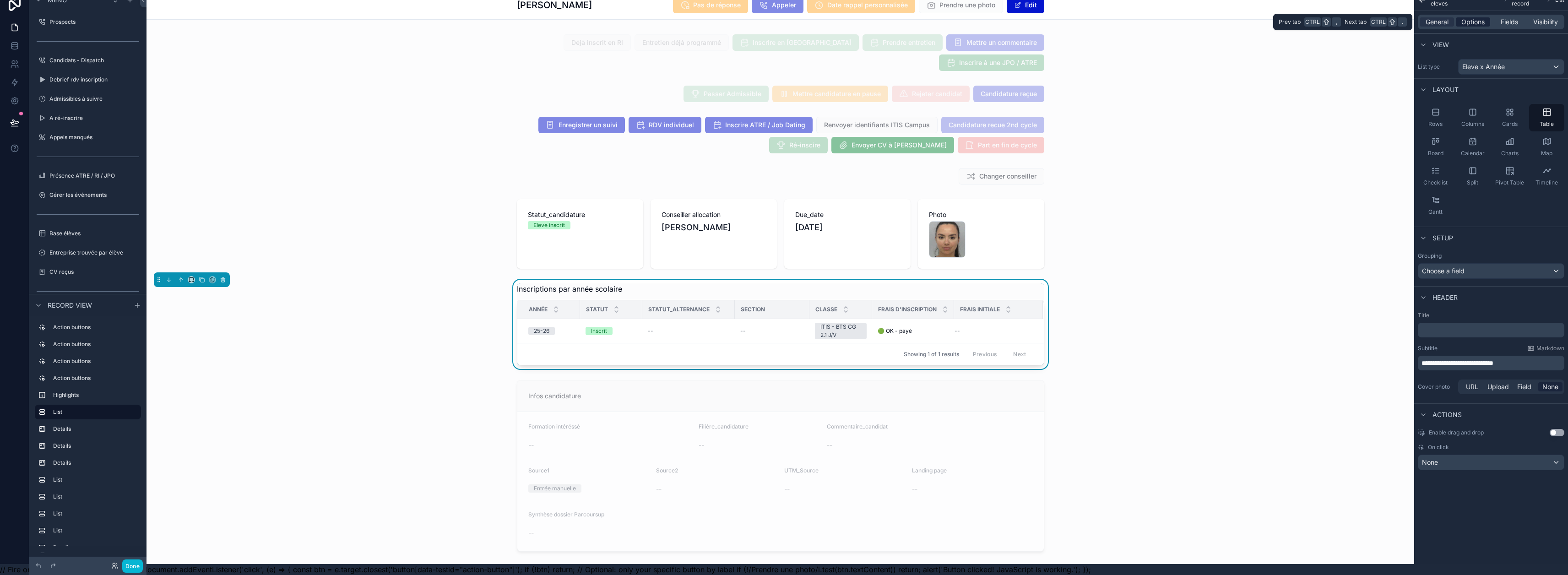
click at [779, 18] on span "Options" at bounding box center [1473, 22] width 23 height 9
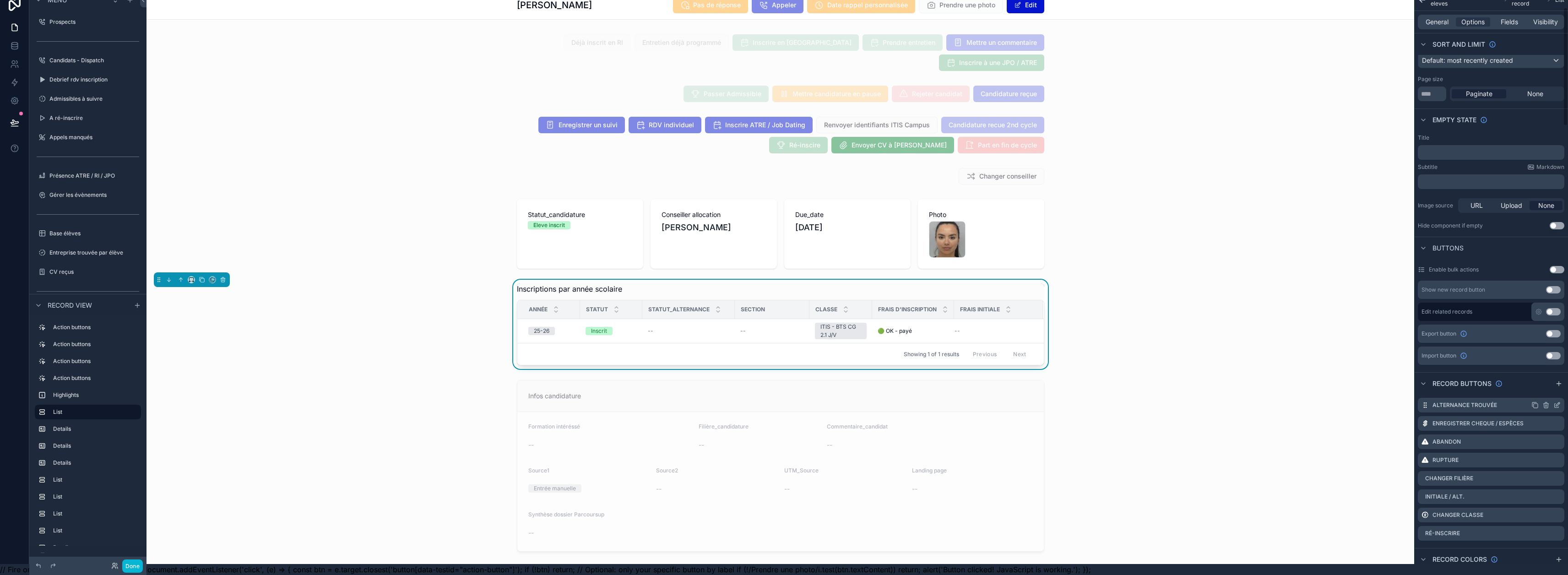
scroll to position [91, 0]
click at [779, 416] on icon "scrollable content" at bounding box center [1557, 420] width 7 height 7
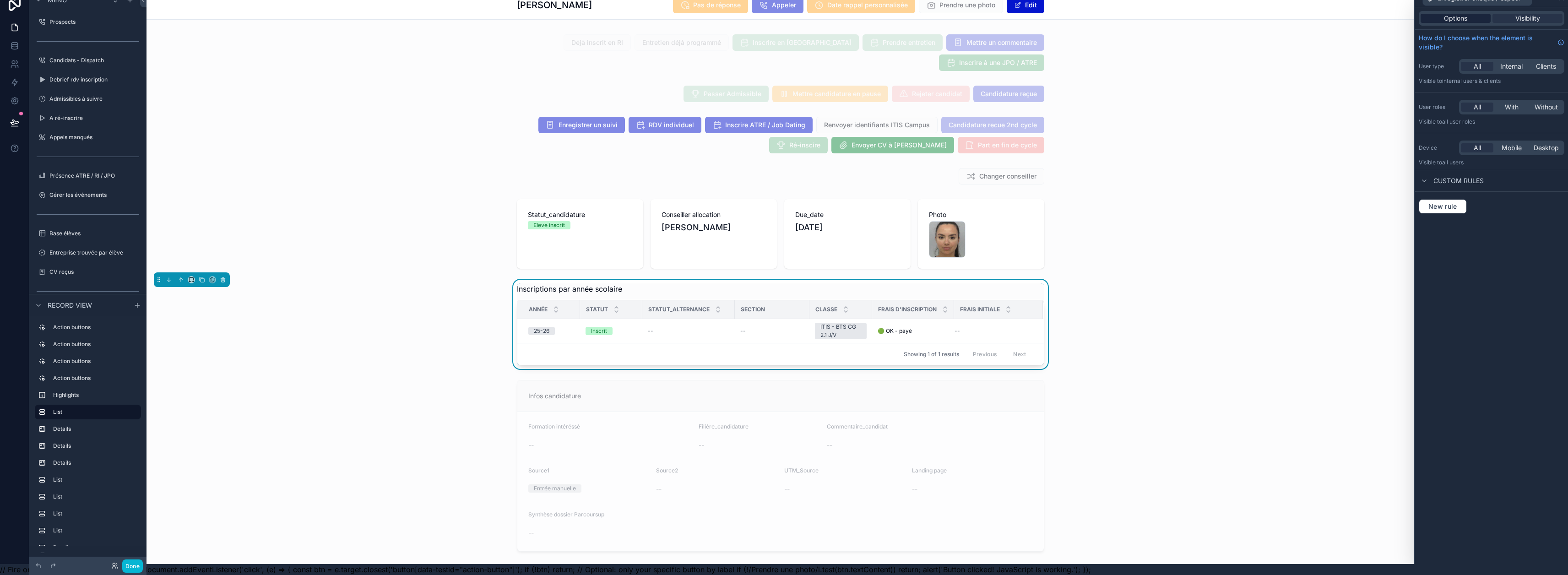
click at [779, 15] on span "Options" at bounding box center [1455, 18] width 23 height 9
